Goal: Book appointment/travel/reservation

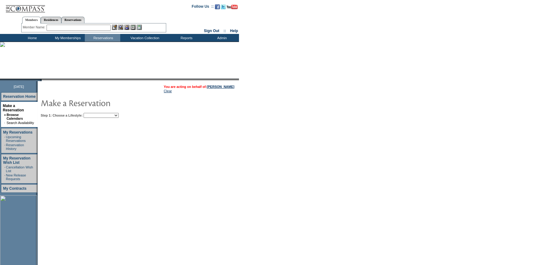
click at [111, 114] on select "Beach Leisure Metropolitan Mountain OIAL for Adventure OIAL for Couples OIAL fo…" at bounding box center [101, 115] width 35 height 5
select select "Beach"
click at [94, 113] on select "Beach Leisure Metropolitan Mountain OIAL for Adventure OIAL for Couples OIAL fo…" at bounding box center [101, 115] width 35 height 5
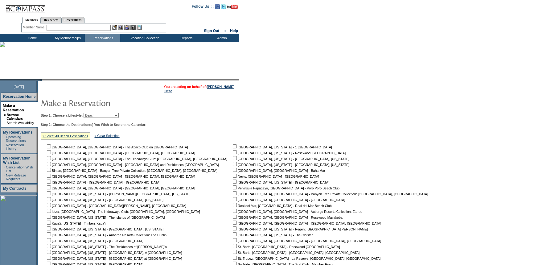
click at [74, 135] on link "» Select All Beach Destinations" at bounding box center [66, 136] width 46 height 4
checkbox input "true"
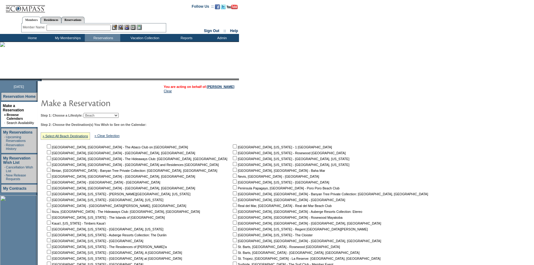
checkbox input "true"
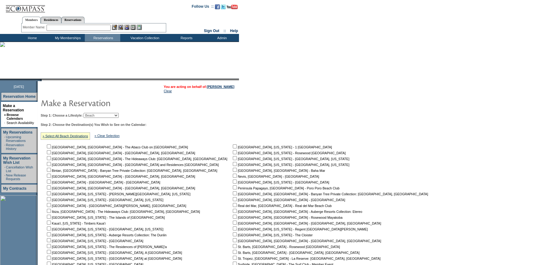
checkbox input "true"
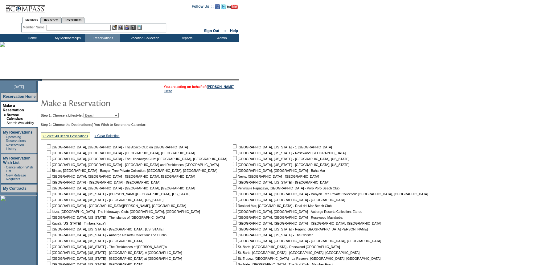
checkbox input "true"
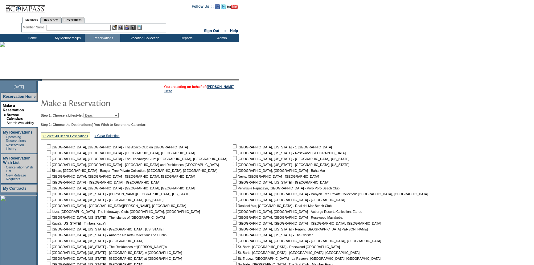
checkbox input "true"
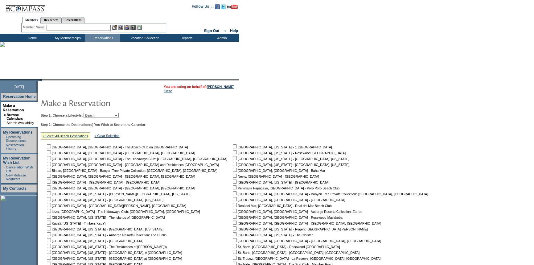
checkbox input "true"
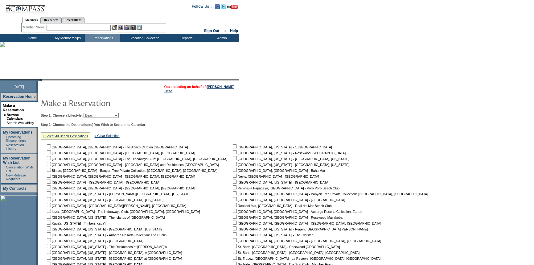
checkbox input "true"
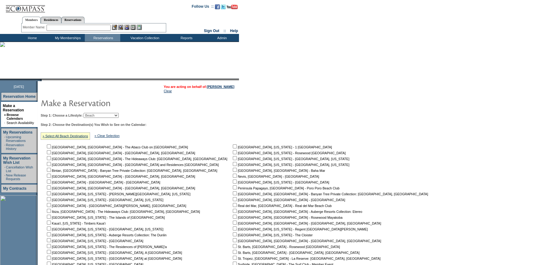
checkbox input "true"
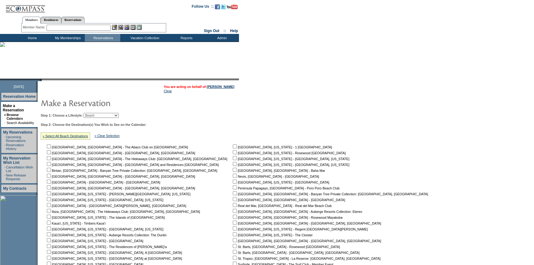
checkbox input "true"
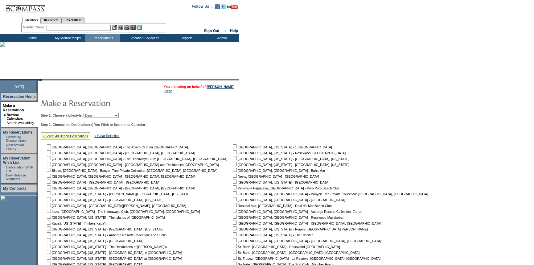
checkbox input "true"
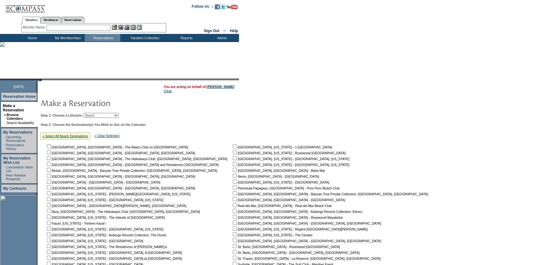
checkbox input "true"
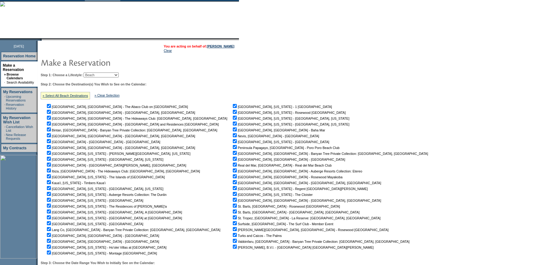
scroll to position [107, 0]
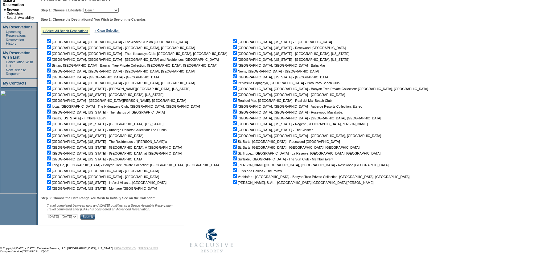
click at [77, 216] on select "[DATE] - [DATE] [DATE] - [DATE] [DATE] - [DATE] [DATE] - [DATE] [DATE] - [DATE]…" at bounding box center [62, 216] width 31 height 5
select select "[DATE]|[DATE]"
click at [50, 214] on select "[DATE] - [DATE] [DATE] - [DATE] [DATE] - [DATE] [DATE] - [DATE] [DATE] - [DATE]…" at bounding box center [62, 216] width 31 height 5
click at [95, 217] on input "Submit" at bounding box center [87, 217] width 15 height 6
